Goal: Transaction & Acquisition: Purchase product/service

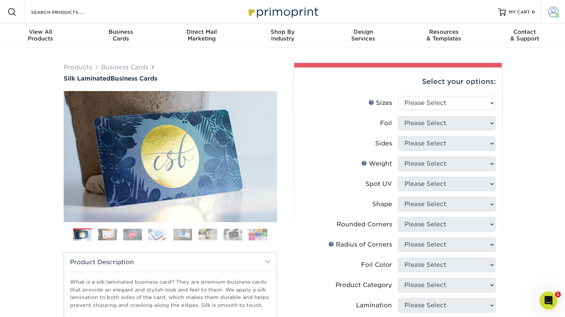
click at [553, 16] on span at bounding box center [553, 12] width 10 height 10
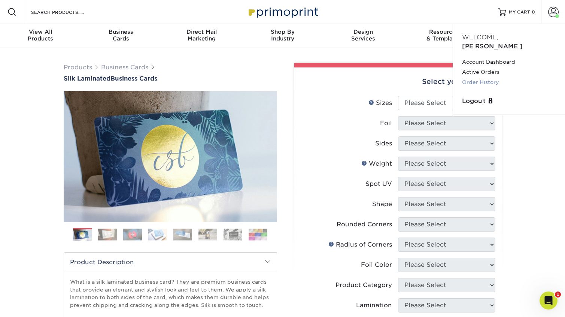
click at [479, 77] on link "Order History" at bounding box center [509, 82] width 94 height 10
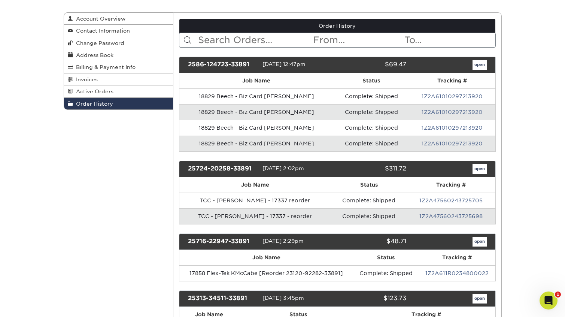
scroll to position [79, 0]
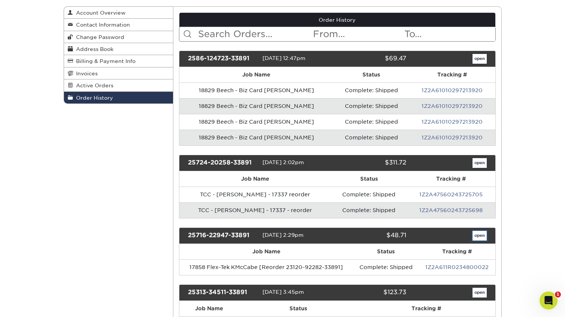
click at [476, 235] on link "open" at bounding box center [479, 235] width 14 height 10
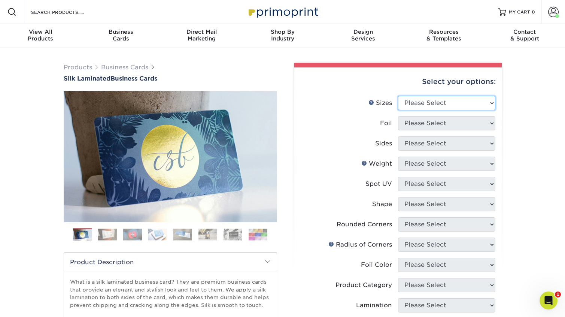
click at [490, 105] on select "Please Select 1.5" x 3.5" - Mini 1.75" x 3.5" - Mini 2" x 2" - Square 2" x 3" -…" at bounding box center [446, 103] width 97 height 14
select select "2.00x3.50"
click at [398, 96] on select "Please Select 1.5" x 3.5" - Mini 1.75" x 3.5" - Mini 2" x 2" - Square 2" x 3" -…" at bounding box center [446, 103] width 97 height 14
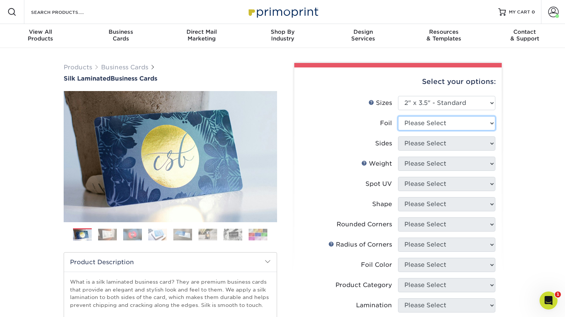
click at [468, 125] on select "Please Select Yes No" at bounding box center [446, 123] width 97 height 14
select select "0"
click at [398, 116] on select "Please Select Yes No" at bounding box center [446, 123] width 97 height 14
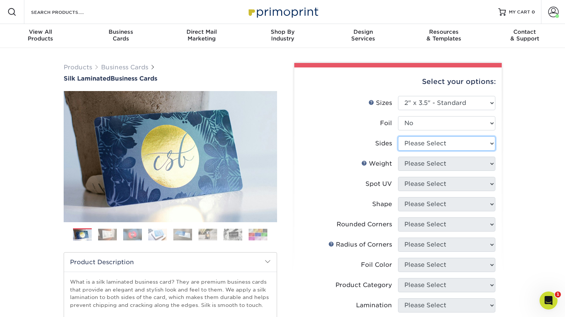
click at [465, 144] on select "Please Select Print Both Sides Print Front Only" at bounding box center [446, 143] width 97 height 14
select select "13abbda7-1d64-4f25-8bb2-c179b224825d"
click at [398, 136] on select "Please Select Print Both Sides Print Front Only" at bounding box center [446, 143] width 97 height 14
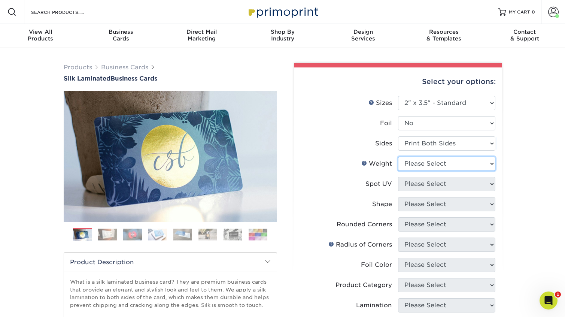
click at [465, 163] on select "Please Select 16PT" at bounding box center [446, 163] width 97 height 14
select select "16PT"
click at [398, 156] on select "Please Select 16PT" at bounding box center [446, 163] width 97 height 14
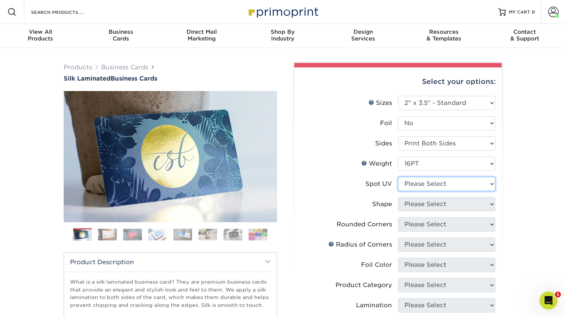
click at [464, 185] on select "Please Select No Spot UV Front and Back (Both Sides) Front Only Back Only" at bounding box center [446, 184] width 97 height 14
select select "1"
click at [398, 177] on select "Please Select No Spot UV Front and Back (Both Sides) Front Only Back Only" at bounding box center [446, 184] width 97 height 14
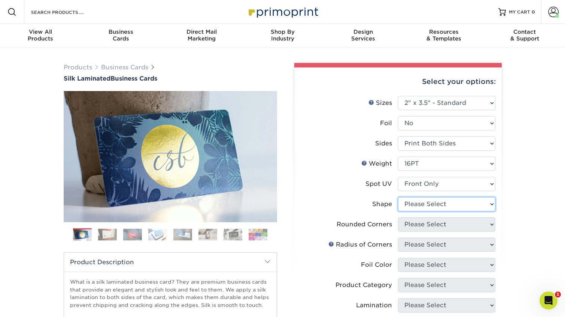
click at [459, 205] on select "Please Select Standard" at bounding box center [446, 204] width 97 height 14
select select "standard"
click at [398, 197] on select "Please Select Standard" at bounding box center [446, 204] width 97 height 14
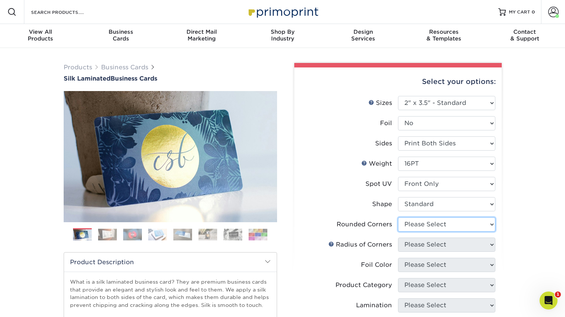
click at [476, 226] on select "Please Select Yes - Round 2 Corners Yes - Round 4 Corners No" at bounding box center [446, 224] width 97 height 14
select select "0"
click at [398, 217] on select "Please Select Yes - Round 2 Corners Yes - Round 4 Corners No" at bounding box center [446, 224] width 97 height 14
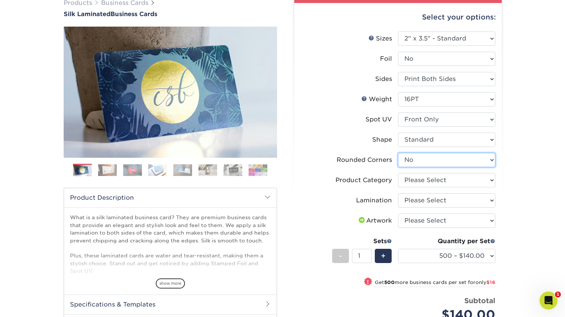
scroll to position [66, 0]
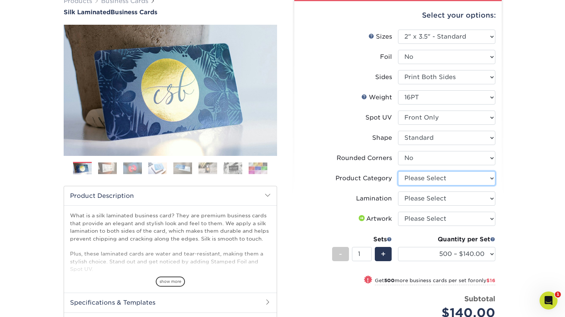
click at [439, 178] on select "Please Select Business Cards" at bounding box center [446, 178] width 97 height 14
select select "3b5148f1-0588-4f88-a218-97bcfdce65c1"
click at [398, 171] on select "Please Select Business Cards" at bounding box center [446, 178] width 97 height 14
click at [459, 195] on select "Please Select Silk" at bounding box center [446, 198] width 97 height 14
select select "ccacb42f-45f7-42d3-bbd3-7c8421cf37f0"
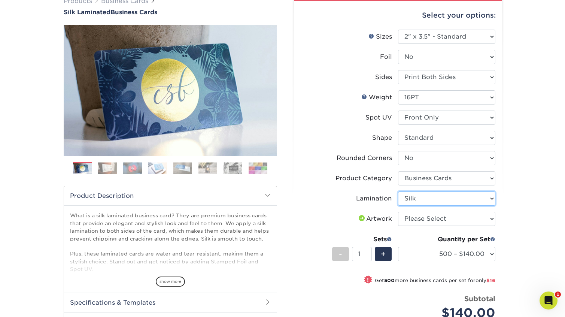
click at [398, 191] on select "Please Select Silk" at bounding box center [446, 198] width 97 height 14
click at [422, 198] on select "Please Select Silk" at bounding box center [446, 198] width 97 height 14
click at [459, 215] on select "Please Select I will upload files I need a design - $100" at bounding box center [446, 218] width 97 height 14
select select "upload"
click at [398, 211] on select "Please Select I will upload files I need a design - $100" at bounding box center [446, 218] width 97 height 14
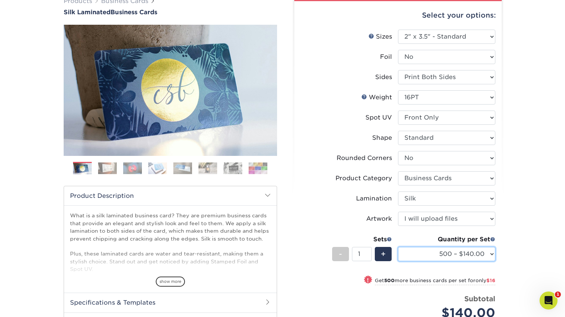
click at [491, 257] on select "500 – $140.00 1000 – $156.00 2500 – $383.00 5000 – $642.00 10000 – $1156.00" at bounding box center [446, 254] width 97 height 14
click at [110, 1] on link "Business Cards" at bounding box center [124, 0] width 47 height 7
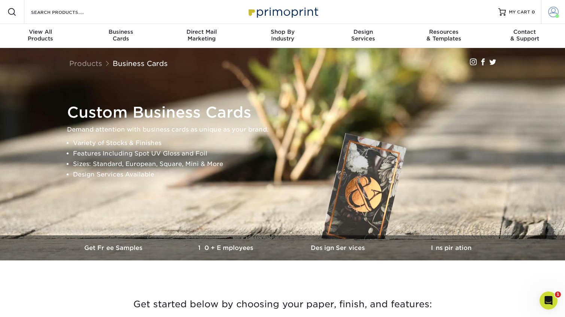
click at [557, 14] on span at bounding box center [557, 16] width 4 height 4
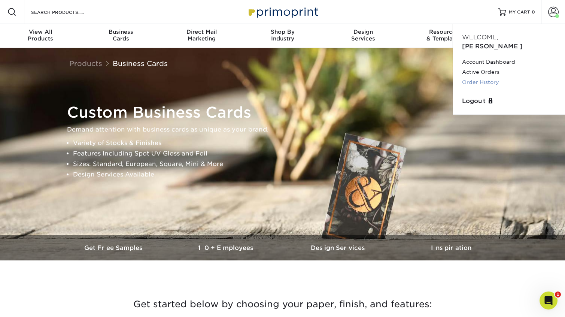
click at [487, 77] on link "Order History" at bounding box center [509, 82] width 94 height 10
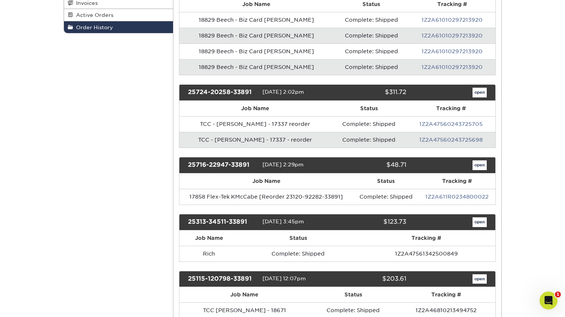
scroll to position [224, 0]
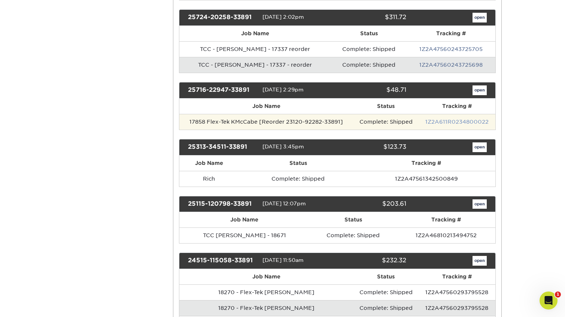
click at [452, 119] on link "1Z2A611R0234800022" at bounding box center [456, 122] width 63 height 6
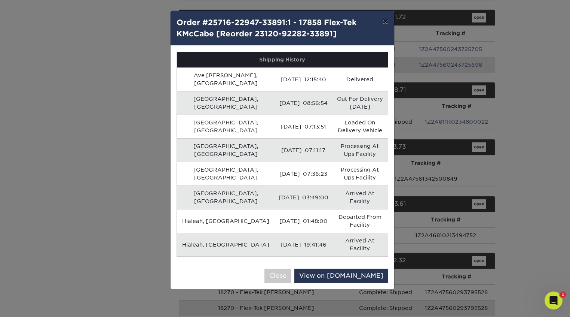
click at [388, 20] on button "×" at bounding box center [385, 21] width 17 height 21
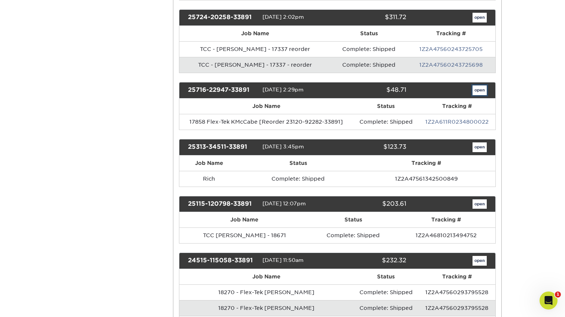
click at [482, 90] on link "open" at bounding box center [479, 90] width 14 height 10
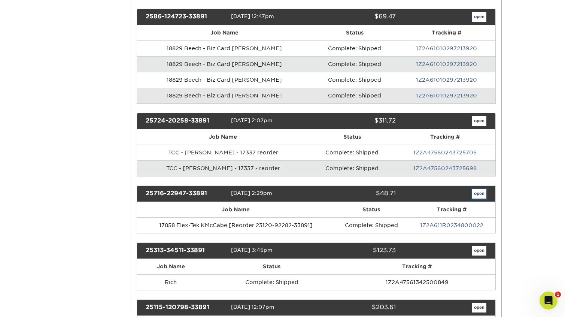
scroll to position [0, 0]
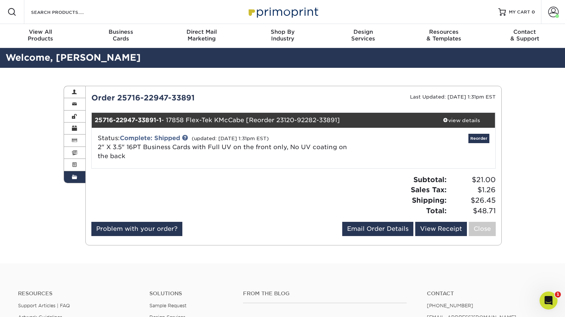
click at [240, 214] on div at bounding box center [190, 197] width 208 height 47
click at [123, 28] on span "Business" at bounding box center [121, 31] width 81 height 7
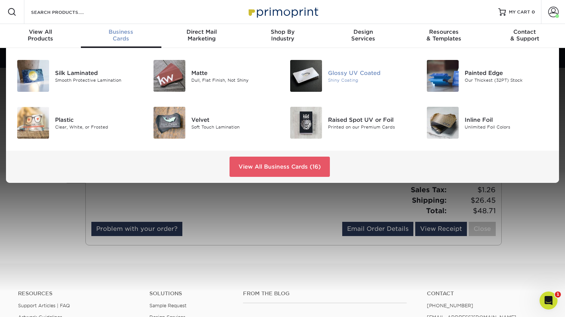
click at [340, 76] on div "Glossy UV Coated" at bounding box center [370, 72] width 85 height 8
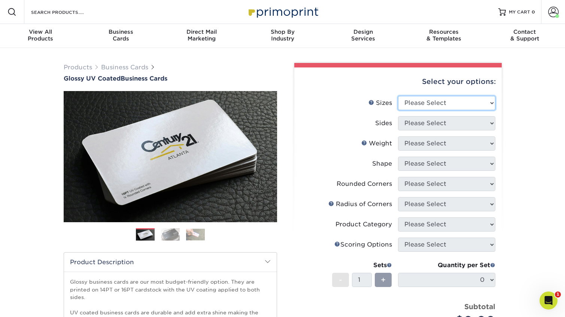
click at [452, 99] on select "Please Select 1.5" x 3.5" - Mini 1.75" x 3.5" - Mini 2" x 2" - Square 2" x 3" -…" at bounding box center [446, 103] width 97 height 14
select select "2.00x3.50"
click at [398, 96] on select "Please Select 1.5" x 3.5" - Mini 1.75" x 3.5" - Mini 2" x 2" - Square 2" x 3" -…" at bounding box center [446, 103] width 97 height 14
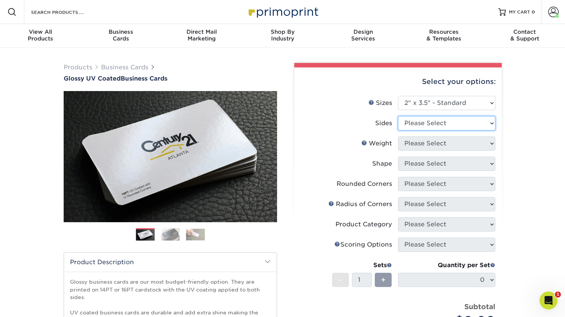
click at [450, 126] on select "Please Select Print Both Sides Print Front Only" at bounding box center [446, 123] width 97 height 14
select select "13abbda7-1d64-4f25-8bb2-c179b224825d"
click at [398, 116] on select "Please Select Print Both Sides Print Front Only" at bounding box center [446, 123] width 97 height 14
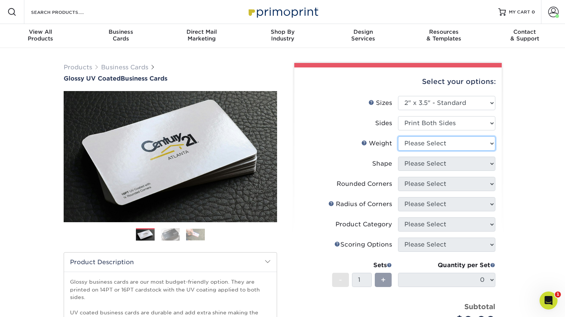
click at [450, 141] on select "Please Select 16PT 14PT" at bounding box center [446, 143] width 97 height 14
select select "16PT"
click at [398, 136] on select "Please Select 16PT 14PT" at bounding box center [446, 143] width 97 height 14
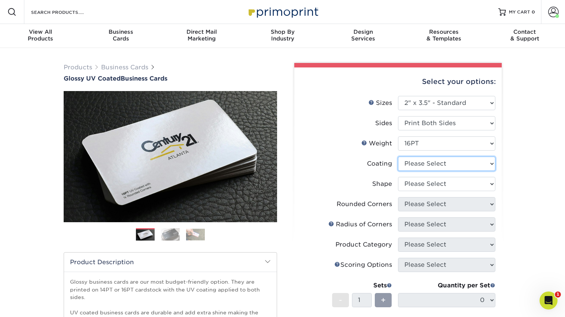
click at [451, 165] on select at bounding box center [446, 163] width 97 height 14
click at [449, 163] on select at bounding box center [446, 163] width 97 height 14
click at [450, 167] on select at bounding box center [446, 163] width 97 height 14
select select "1e8116af-acfc-44b1-83dc-8181aa338834"
click at [398, 156] on select at bounding box center [446, 163] width 97 height 14
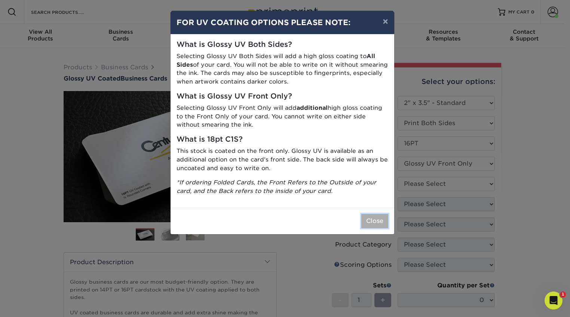
click at [372, 222] on button "Close" at bounding box center [374, 221] width 27 height 14
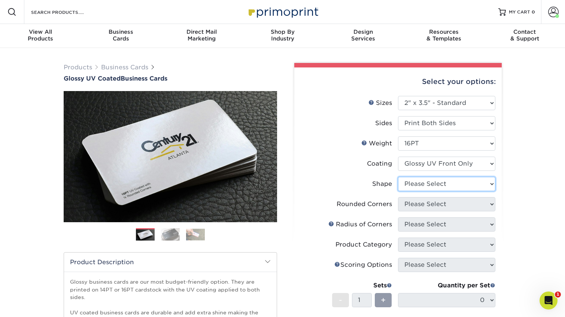
click at [436, 190] on select "Please Select Standard" at bounding box center [446, 184] width 97 height 14
select select "standard"
click at [398, 177] on select "Please Select Standard" at bounding box center [446, 184] width 97 height 14
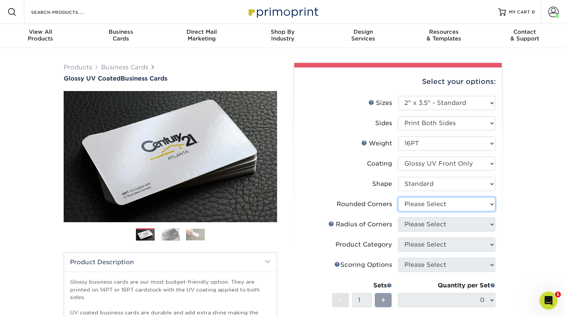
click at [437, 203] on select "Please Select Yes - Round 2 Corners Yes - Round 4 Corners No" at bounding box center [446, 204] width 97 height 14
select select "0"
click at [398, 197] on select "Please Select Yes - Round 2 Corners Yes - Round 4 Corners No" at bounding box center [446, 204] width 97 height 14
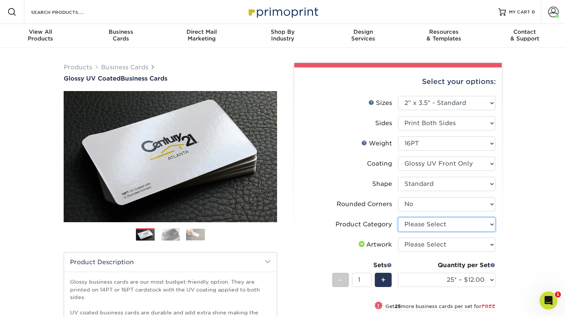
click at [459, 224] on select "Please Select Business Cards" at bounding box center [446, 224] width 97 height 14
select select "3b5148f1-0588-4f88-a218-97bcfdce65c1"
click at [398, 217] on select "Please Select Business Cards" at bounding box center [446, 224] width 97 height 14
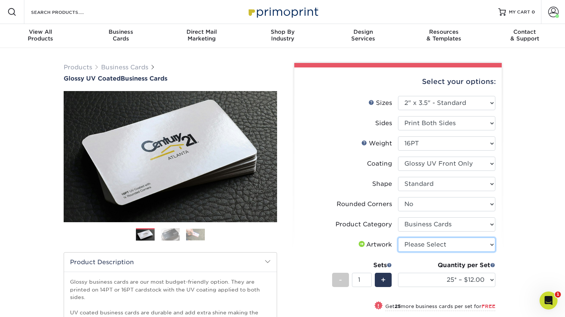
click at [464, 244] on select "Please Select I will upload files I need a design - $100" at bounding box center [446, 244] width 97 height 14
select select "upload"
click at [398, 237] on select "Please Select I will upload files I need a design - $100" at bounding box center [446, 244] width 97 height 14
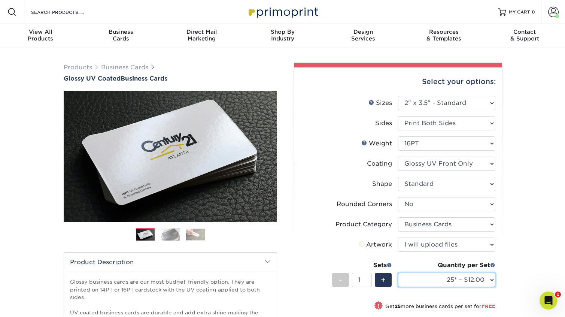
click at [474, 278] on select "25* – $12.00 50* – $12.00 100* – $12.00 250* – $21.00 500 – $42.00 1000 – $53.0…" at bounding box center [446, 279] width 97 height 14
select select "250* – $21.00"
click at [398, 272] on select "25* – $12.00 50* – $12.00 100* – $12.00 250* – $21.00 500 – $42.00 1000 – $53.0…" at bounding box center [446, 279] width 97 height 14
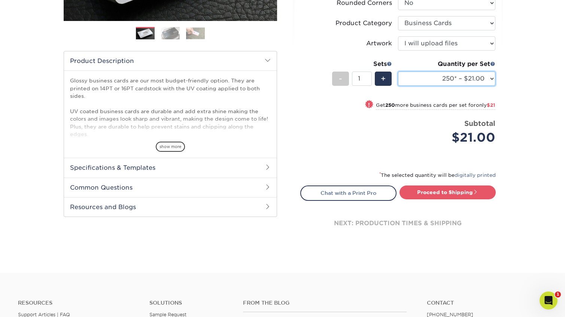
scroll to position [126, 0]
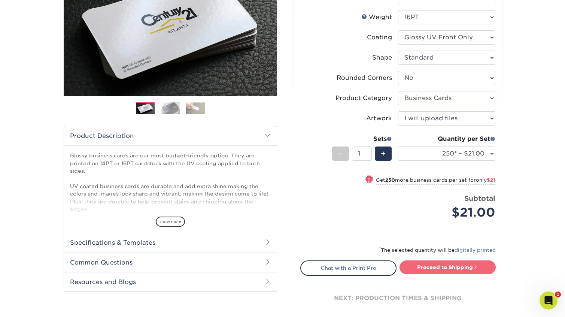
click at [441, 262] on link "Proceed to Shipping" at bounding box center [447, 266] width 96 height 13
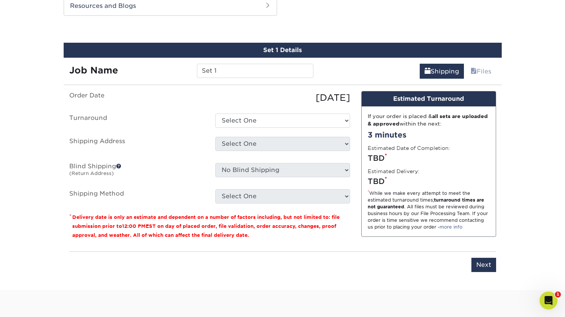
scroll to position [407, 0]
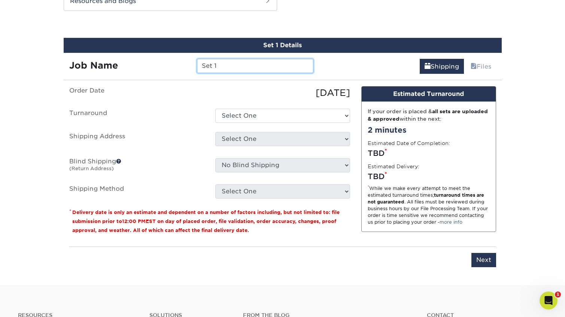
drag, startPoint x: 223, startPoint y: 65, endPoint x: 200, endPoint y: 66, distance: 23.2
click at [200, 66] on input "Set 1" at bounding box center [255, 66] width 116 height 14
type input "18825 Flex-Tek CEdwards"
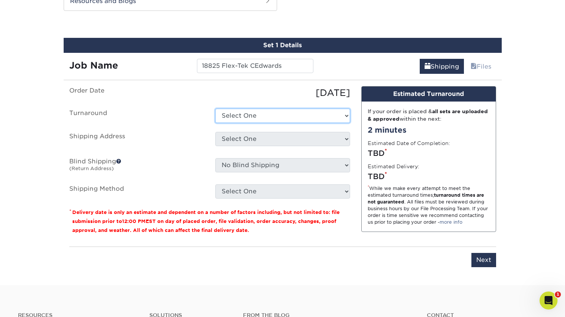
click at [292, 116] on select "Select One 2-4 Business Days 2 Day Next Business Day" at bounding box center [282, 115] width 135 height 14
select select "198971fb-b0f2-4966-ba3b-178a1197b453"
click at [215, 108] on select "Select One 2-4 Business Days 2 Day Next Business Day" at bounding box center [282, 115] width 135 height 14
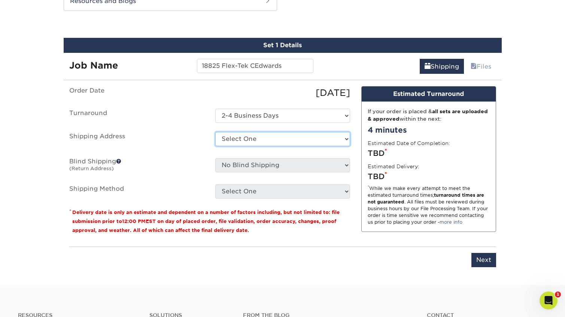
click at [272, 138] on select "Select One Craig Barry Dane Oleson - TCC Exsel Advertising Group FLEX-TEK Flex-…" at bounding box center [282, 139] width 135 height 14
